Goal: Task Accomplishment & Management: Manage account settings

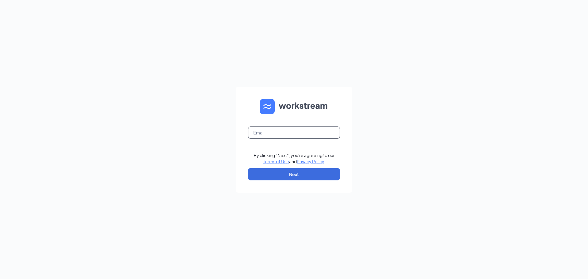
click at [297, 138] on input "text" at bounding box center [294, 132] width 92 height 12
type input "culverssarasota3@gmail.com"
click at [285, 171] on button "Next" at bounding box center [294, 174] width 92 height 12
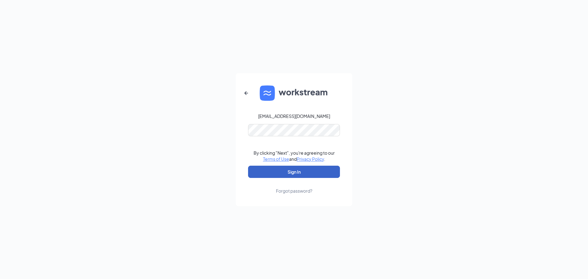
click at [292, 166] on button "Sign In" at bounding box center [294, 172] width 92 height 12
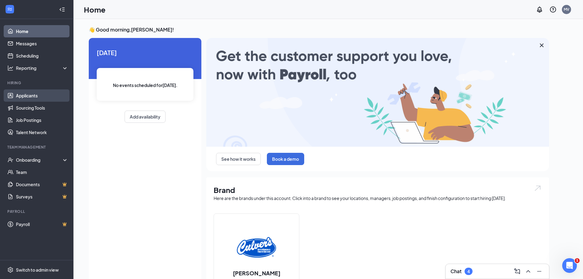
click at [44, 98] on link "Applicants" at bounding box center [42, 95] width 52 height 12
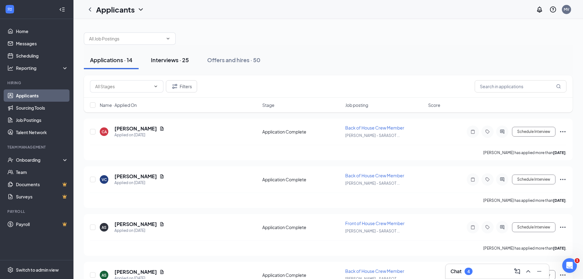
click at [185, 56] on button "Interviews · 25" at bounding box center [170, 60] width 50 height 18
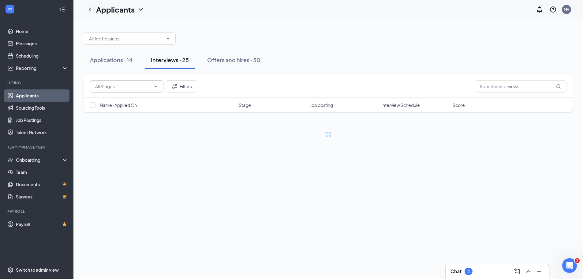
click at [119, 84] on input "text" at bounding box center [123, 86] width 56 height 7
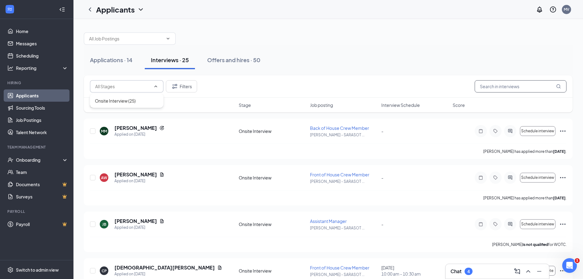
click at [511, 90] on input "text" at bounding box center [521, 86] width 92 height 12
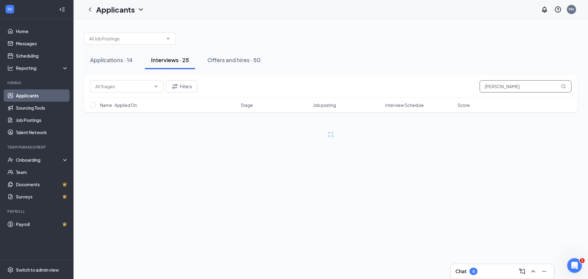
type input "erin"
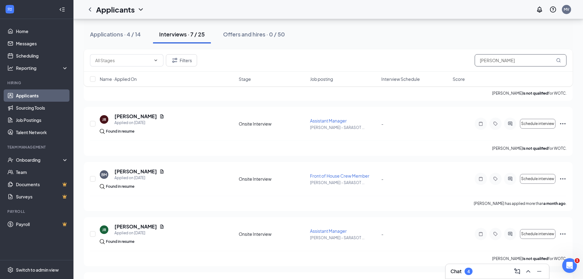
scroll to position [12, 0]
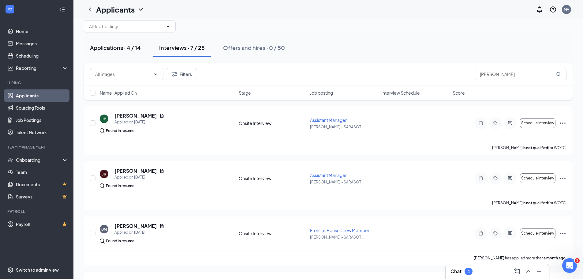
click at [128, 50] on div "Applications · 4 / 14" at bounding box center [115, 48] width 51 height 8
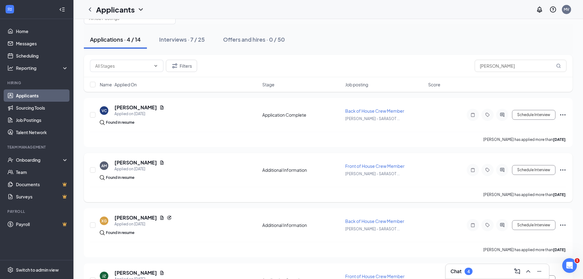
scroll to position [61, 0]
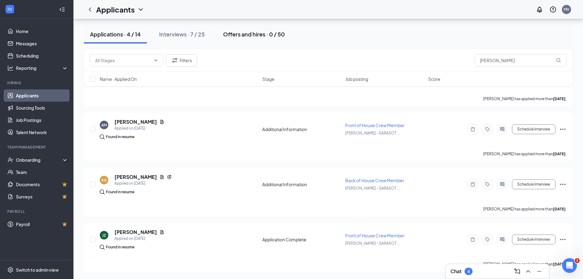
click at [253, 39] on button "Offers and hires · 0 / 50" at bounding box center [254, 34] width 74 height 18
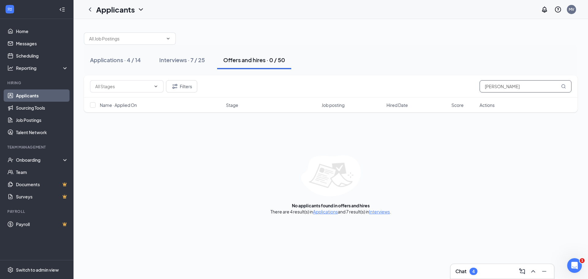
click at [502, 88] on input "erin" at bounding box center [526, 86] width 92 height 12
type input "erin"
click at [100, 62] on div "Applications · 4 / 14" at bounding box center [115, 60] width 51 height 8
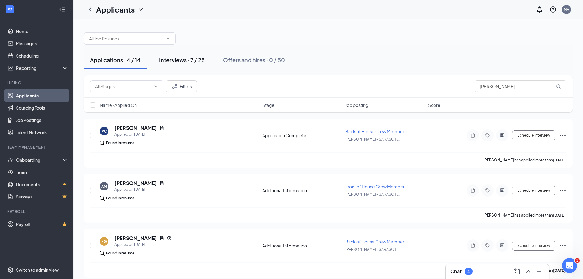
click at [187, 59] on div "Interviews · 7 / 25" at bounding box center [182, 60] width 46 height 8
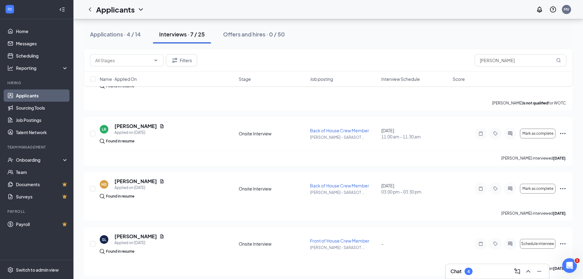
scroll to position [227, 0]
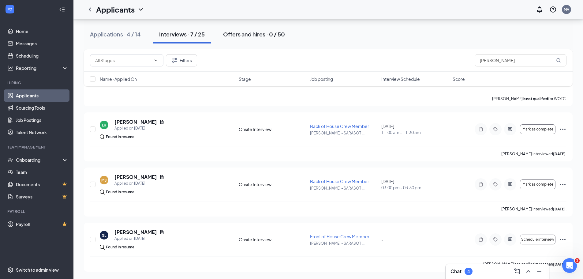
click at [251, 29] on button "Offers and hires · 0 / 50" at bounding box center [254, 34] width 74 height 18
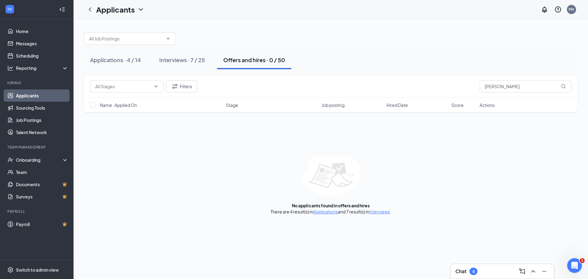
click at [220, 104] on div "Name · Applied On" at bounding box center [161, 105] width 123 height 6
click at [139, 105] on icon "ArrowDown" at bounding box center [141, 104] width 7 height 7
click at [172, 61] on div "Interviews · 7 / 25" at bounding box center [182, 60] width 46 height 8
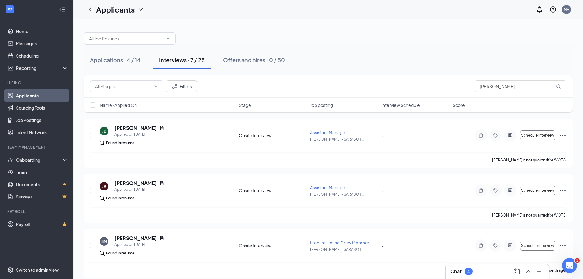
click at [414, 105] on span "Interview Schedule" at bounding box center [401, 105] width 39 height 6
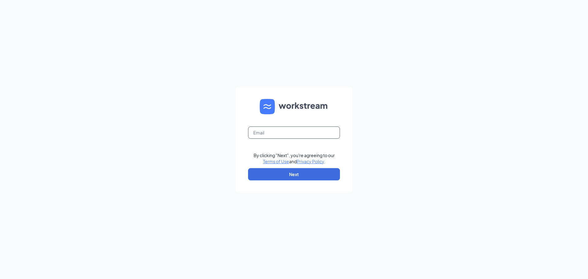
click at [287, 136] on input "text" at bounding box center [294, 132] width 92 height 12
type input "culverssarasota3@gmail.com"
click at [291, 174] on button "Next" at bounding box center [294, 174] width 92 height 12
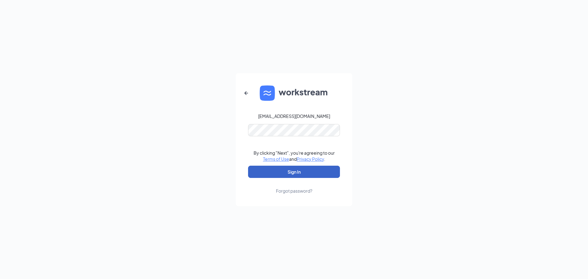
click at [310, 175] on button "Sign In" at bounding box center [294, 172] width 92 height 12
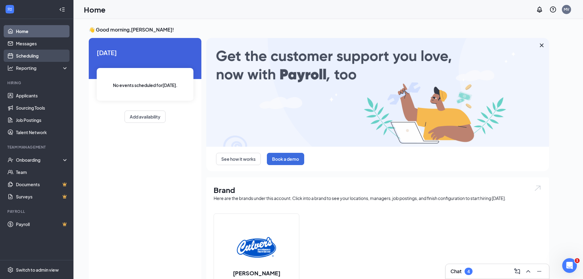
click at [39, 50] on link "Scheduling" at bounding box center [42, 56] width 52 height 12
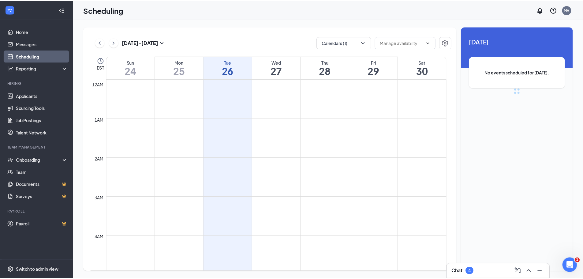
scroll to position [301, 0]
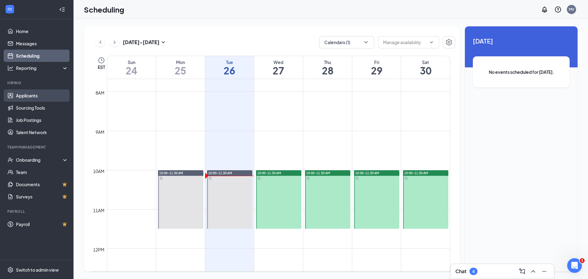
click at [40, 97] on link "Applicants" at bounding box center [42, 95] width 52 height 12
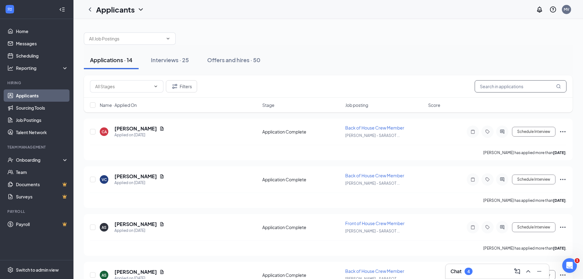
click at [533, 85] on input "text" at bounding box center [521, 86] width 92 height 12
type input "erin"
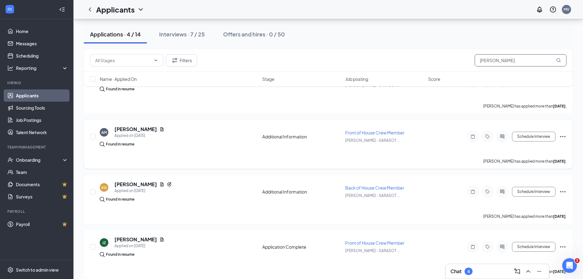
scroll to position [61, 0]
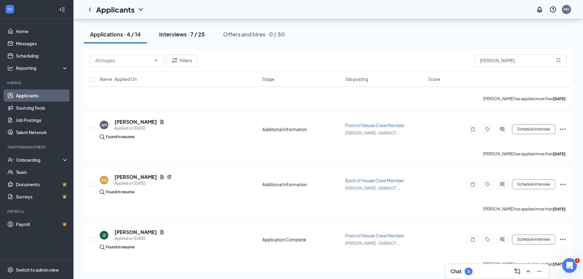
click at [185, 40] on button "Interviews · 7 / 25" at bounding box center [182, 34] width 58 height 18
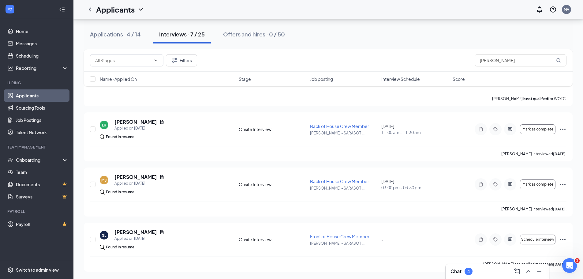
scroll to position [196, 0]
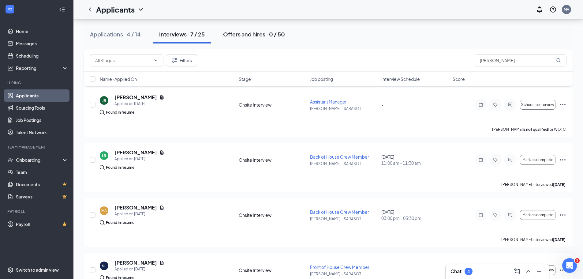
click at [255, 39] on button "Offers and hires · 0 / 50" at bounding box center [254, 34] width 74 height 18
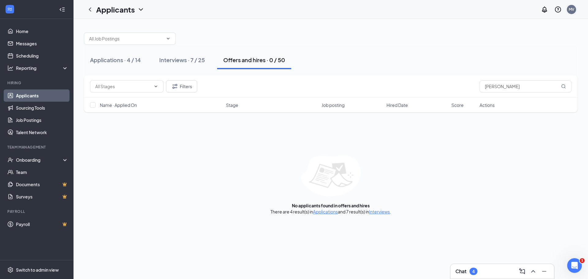
click at [570, 13] on div "MV" at bounding box center [571, 9] width 9 height 9
click at [518, 89] on li "Log out" at bounding box center [541, 94] width 74 height 12
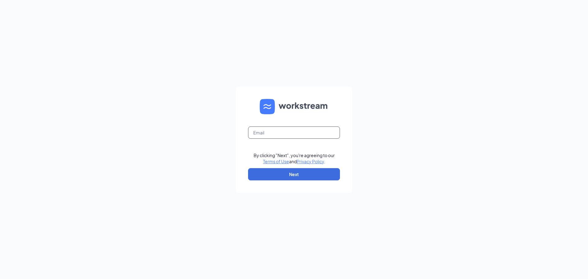
click at [292, 134] on input "text" at bounding box center [294, 132] width 92 height 12
type input "[EMAIL_ADDRESS][DOMAIN_NAME]"
click at [323, 169] on button "Next" at bounding box center [294, 174] width 92 height 12
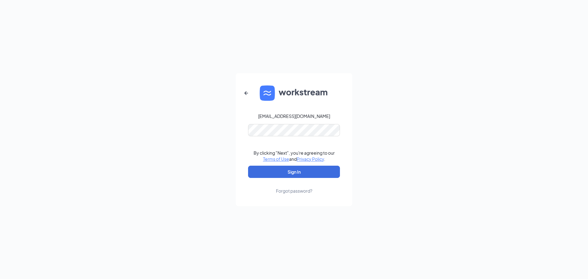
click at [307, 138] on form "[EMAIL_ADDRESS][DOMAIN_NAME] By clicking "Next", you're agreeing to our Terms o…" at bounding box center [294, 139] width 116 height 133
click at [300, 171] on button "Sign In" at bounding box center [294, 172] width 92 height 12
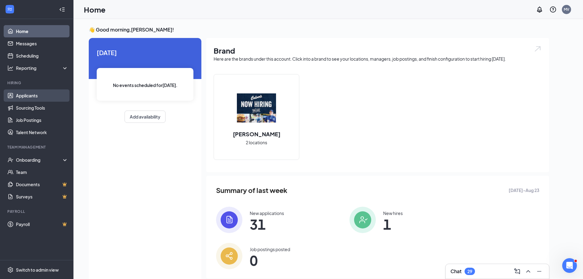
click at [54, 93] on link "Applicants" at bounding box center [42, 95] width 52 height 12
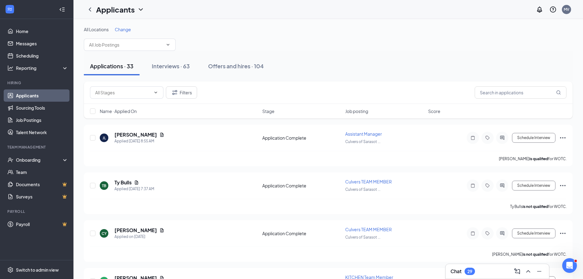
click at [130, 29] on span "Change" at bounding box center [123, 30] width 16 height 6
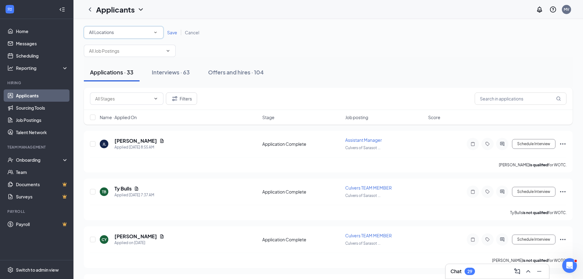
click at [153, 34] on icon "SmallChevronDown" at bounding box center [156, 33] width 6 height 6
click at [145, 80] on span "Culvers of Sarasota -University" at bounding box center [122, 79] width 66 height 6
click at [172, 32] on span "Save" at bounding box center [172, 33] width 10 height 6
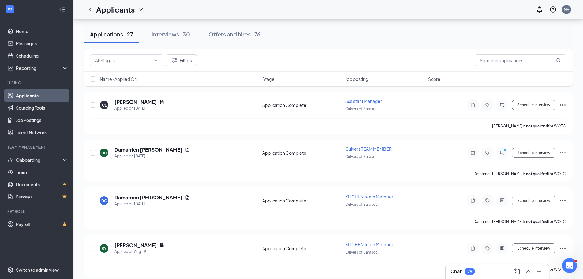
scroll to position [704, 0]
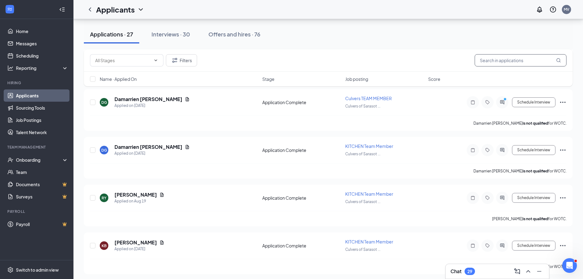
click at [513, 59] on input "text" at bounding box center [521, 60] width 92 height 12
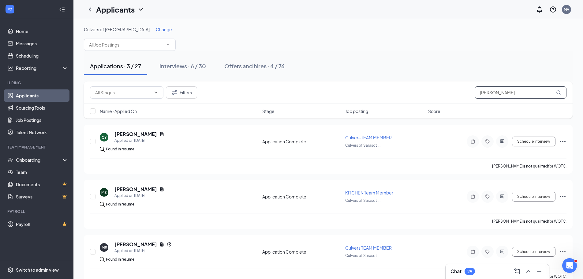
type input "erin"
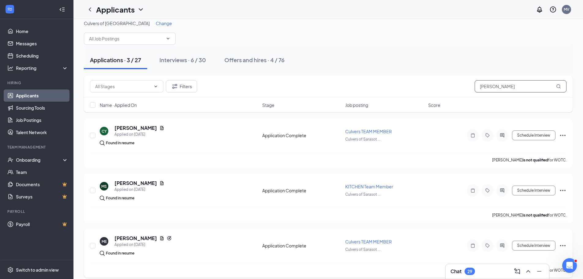
scroll to position [12, 0]
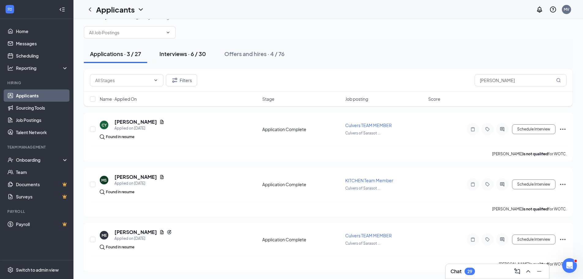
click at [205, 56] on div "Interviews · 6 / 30" at bounding box center [183, 54] width 47 height 8
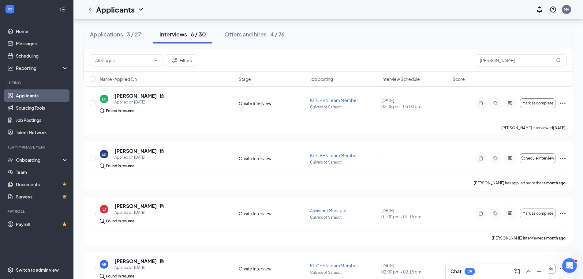
scroll to position [153, 0]
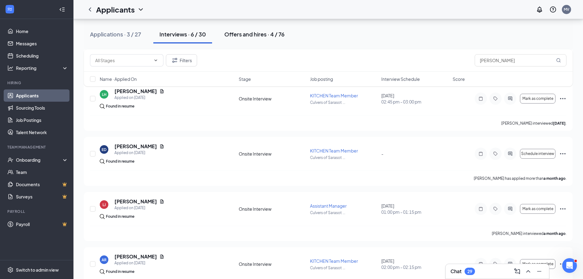
click at [261, 38] on div "Offers and hires · 4 / 76" at bounding box center [255, 34] width 60 height 8
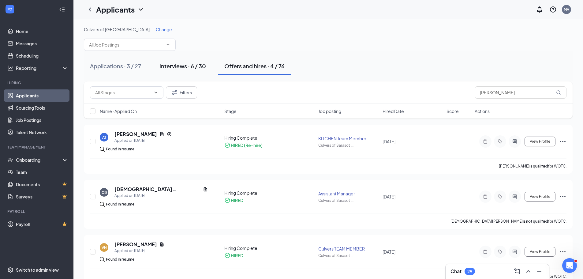
click at [190, 72] on button "Interviews · 6 / 30" at bounding box center [182, 66] width 59 height 18
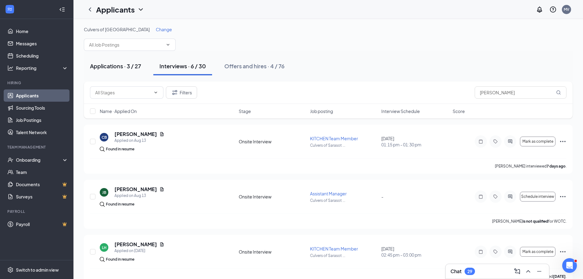
click at [138, 69] on div "Applications · 3 / 27" at bounding box center [115, 66] width 51 height 8
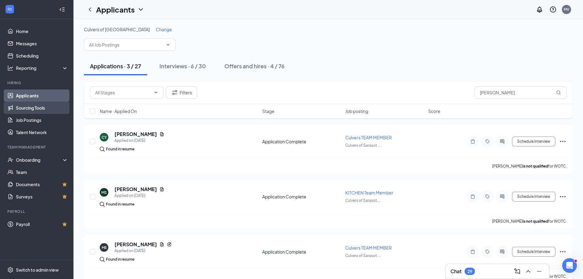
click at [34, 104] on link "Sourcing Tools" at bounding box center [42, 108] width 52 height 12
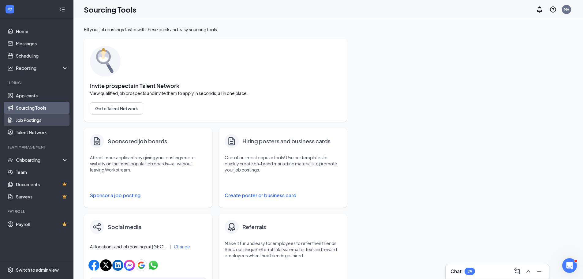
click at [33, 116] on link "Job Postings" at bounding box center [42, 120] width 52 height 12
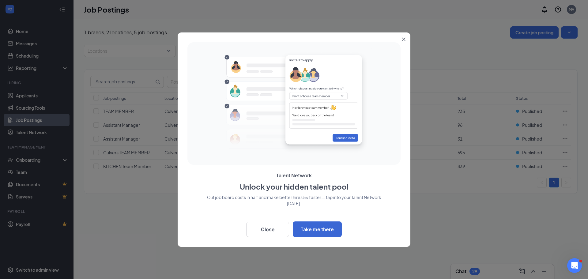
click at [402, 36] on button "Close" at bounding box center [404, 37] width 11 height 11
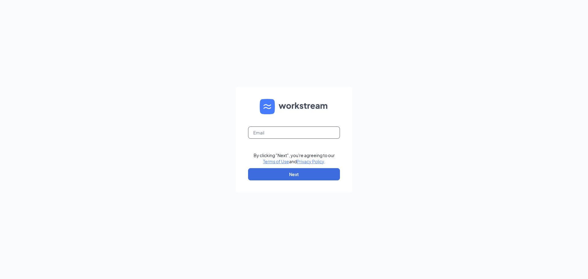
click at [284, 134] on input "text" at bounding box center [294, 132] width 92 height 12
type input "[EMAIL_ADDRESS][DOMAIN_NAME]"
click at [304, 171] on button "Next" at bounding box center [294, 174] width 92 height 12
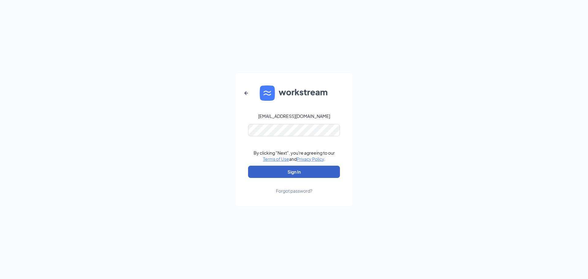
click at [292, 168] on button "Sign In" at bounding box center [294, 172] width 92 height 12
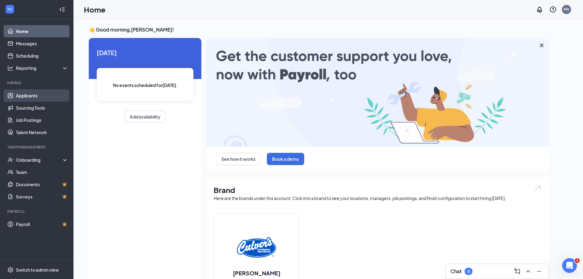
click at [21, 96] on link "Applicants" at bounding box center [42, 95] width 52 height 12
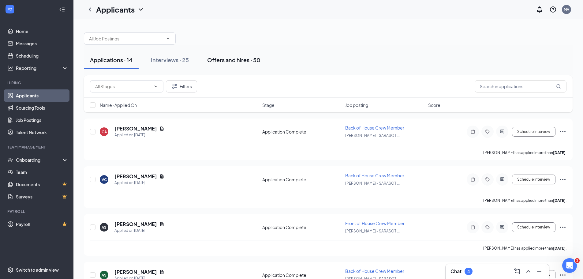
click at [247, 67] on button "Offers and hires · 50" at bounding box center [234, 60] width 66 height 18
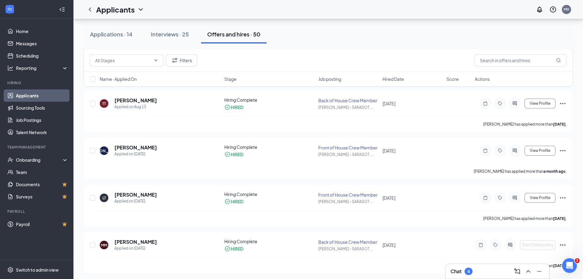
scroll to position [123, 0]
